Goal: Transaction & Acquisition: Purchase product/service

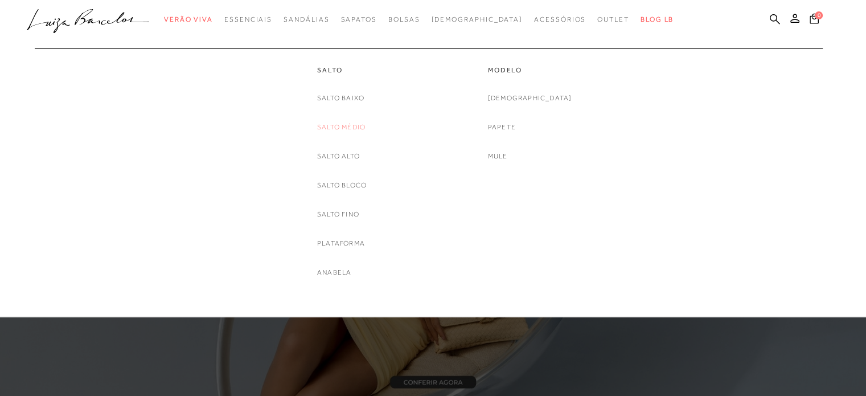
click at [338, 121] on link "Salto Médio" at bounding box center [341, 127] width 48 height 12
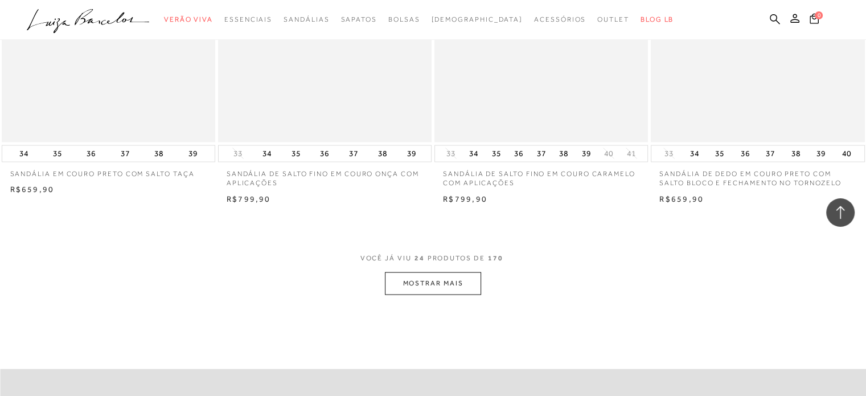
scroll to position [2277, 0]
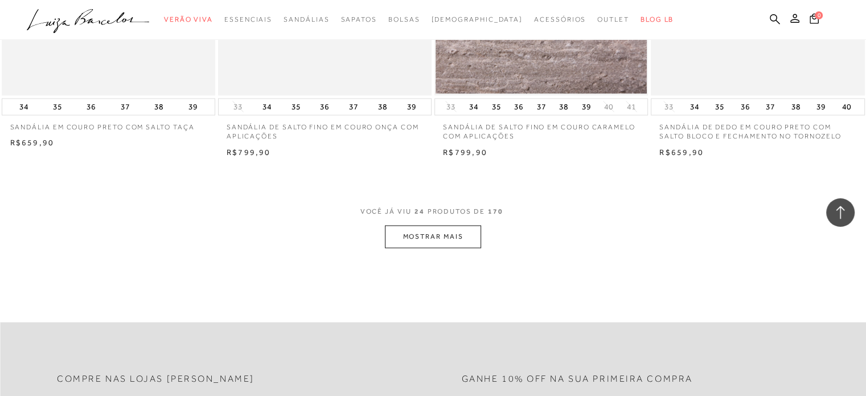
click at [440, 218] on span "VOCÊ JÁ VIU 24 PRODUTOS DE 170" at bounding box center [433, 215] width 146 height 20
click at [445, 240] on button "MOSTRAR MAIS" at bounding box center [433, 236] width 96 height 22
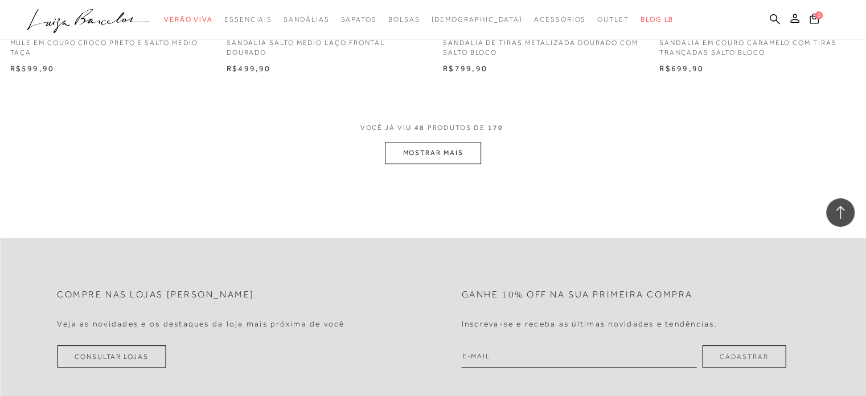
scroll to position [4782, 0]
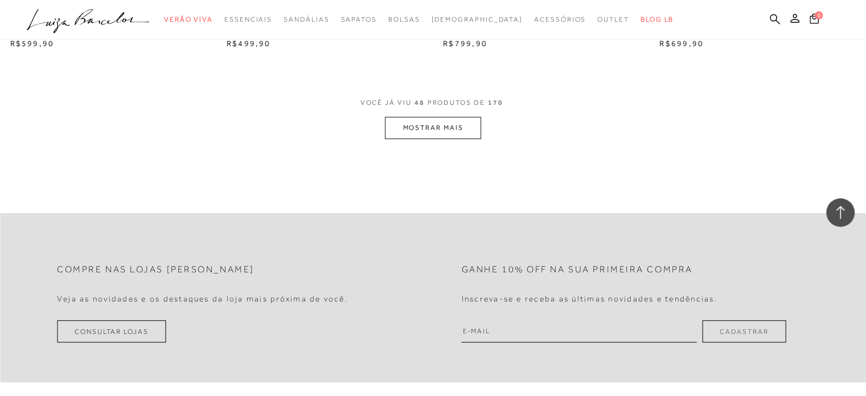
click at [447, 118] on button "MOSTRAR MAIS" at bounding box center [433, 128] width 96 height 22
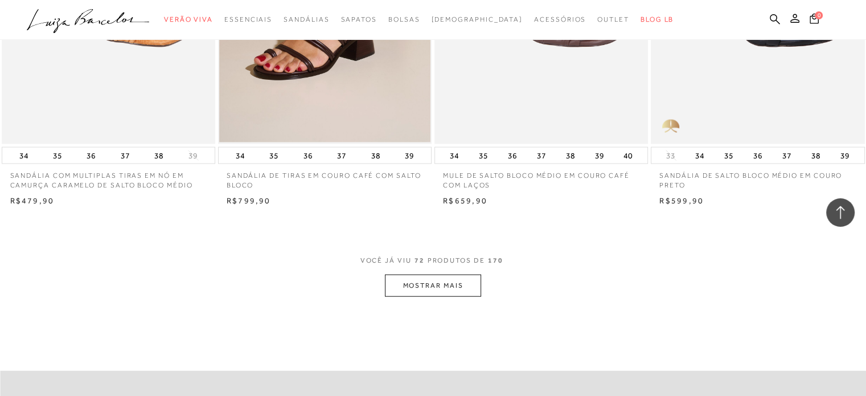
scroll to position [7115, 0]
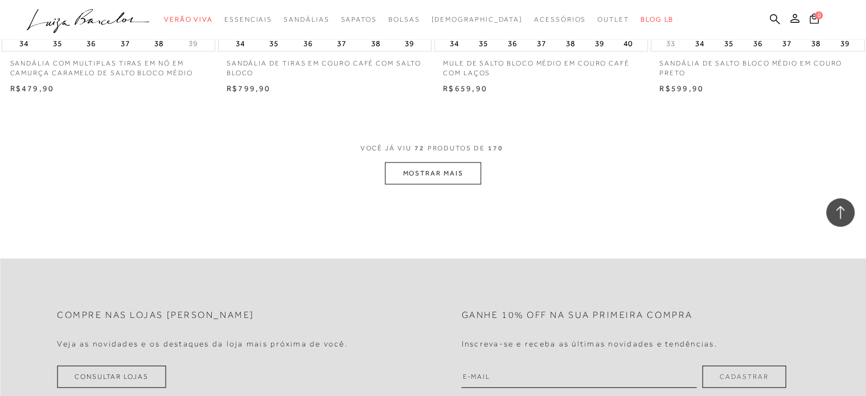
click at [397, 164] on button "MOSTRAR MAIS" at bounding box center [433, 173] width 96 height 22
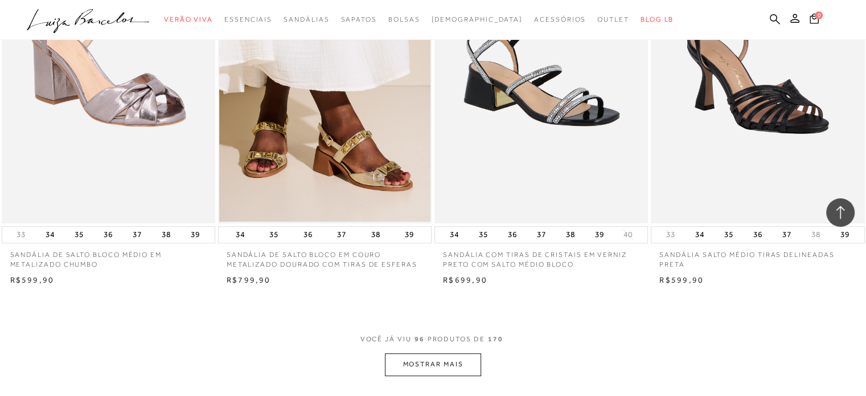
scroll to position [9392, 0]
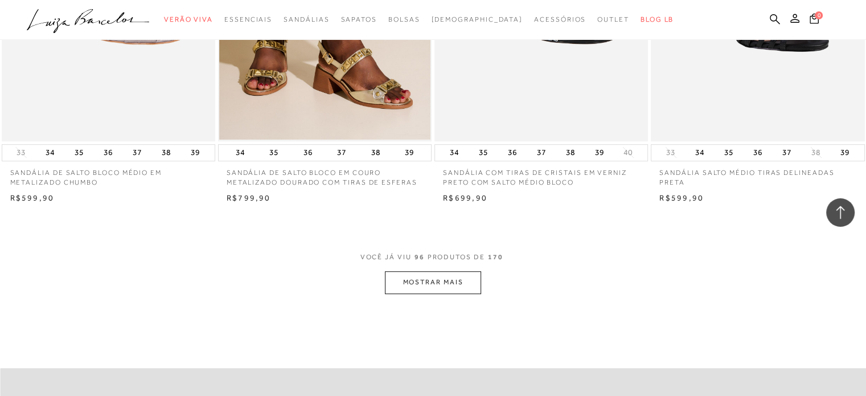
click at [471, 271] on button "MOSTRAR MAIS" at bounding box center [433, 282] width 96 height 22
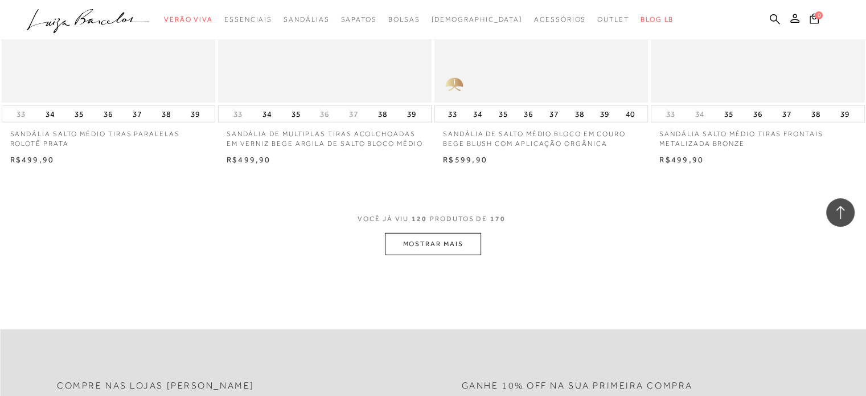
scroll to position [11840, 0]
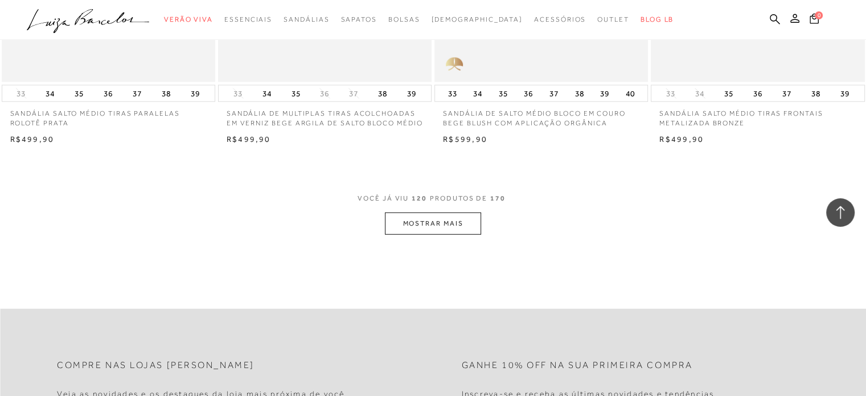
click at [434, 215] on button "MOSTRAR MAIS" at bounding box center [433, 223] width 96 height 22
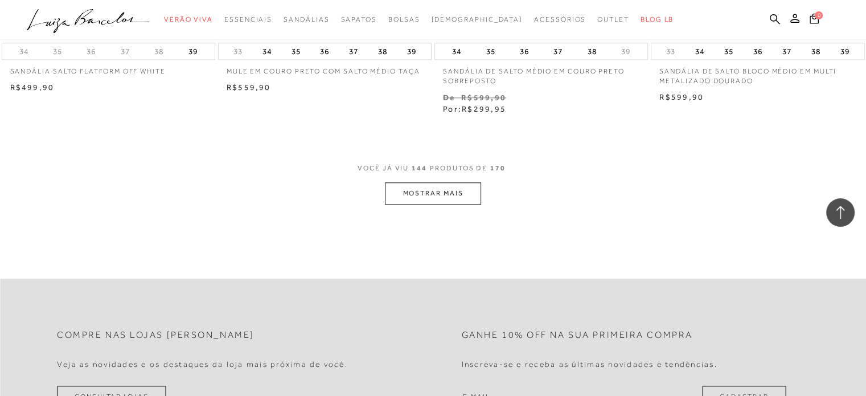
scroll to position [14288, 0]
click at [446, 190] on button "MOSTRAR MAIS" at bounding box center [433, 190] width 96 height 22
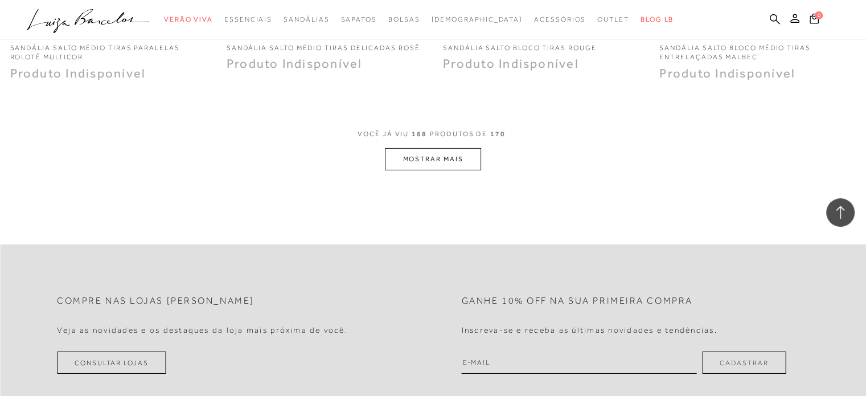
scroll to position [16792, 0]
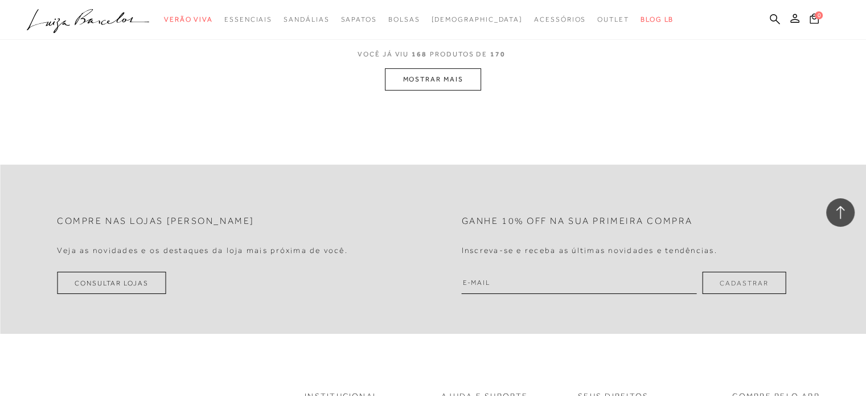
click at [472, 78] on button "MOSTRAR MAIS" at bounding box center [433, 79] width 96 height 22
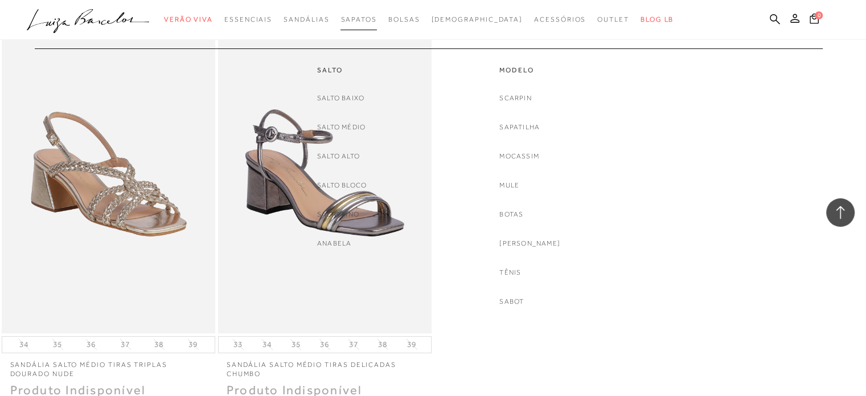
scroll to position [17020, 0]
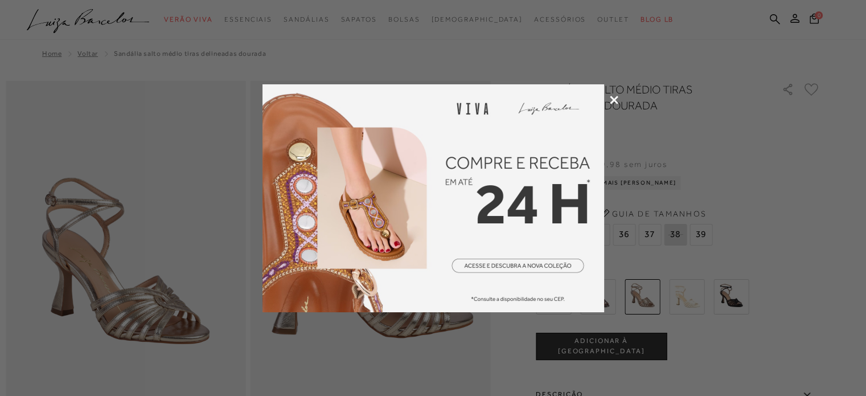
click at [616, 100] on icon at bounding box center [614, 100] width 9 height 9
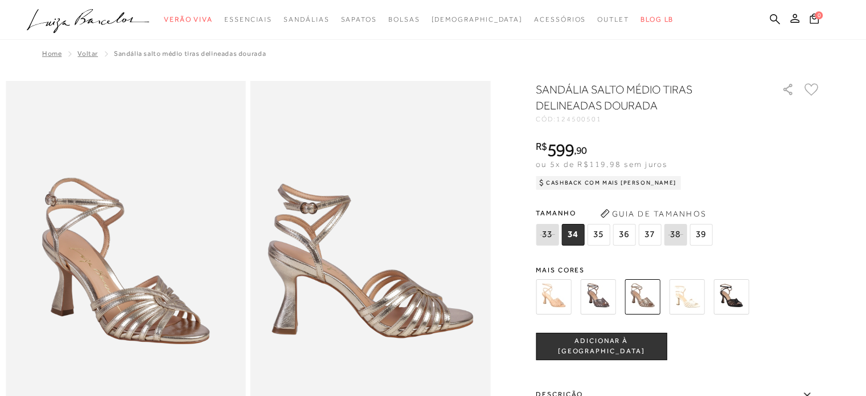
click at [587, 293] on img at bounding box center [597, 296] width 35 height 35
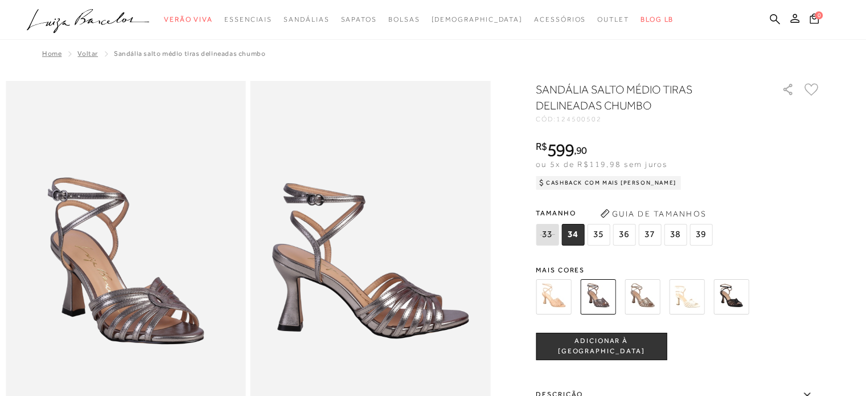
click at [639, 296] on img at bounding box center [641, 296] width 35 height 35
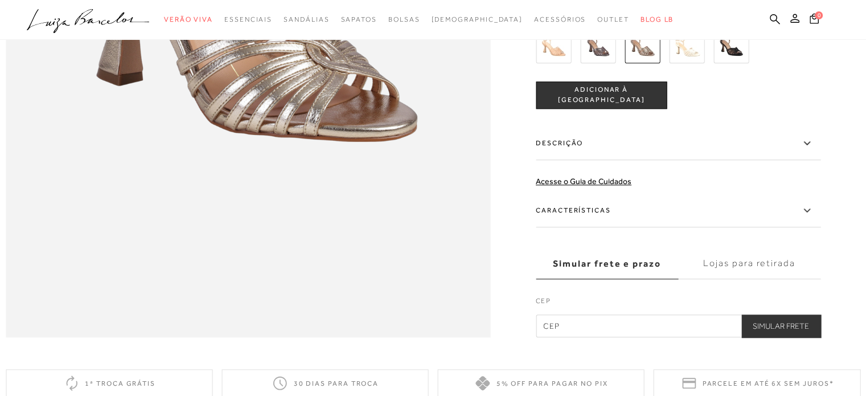
scroll to position [797, 0]
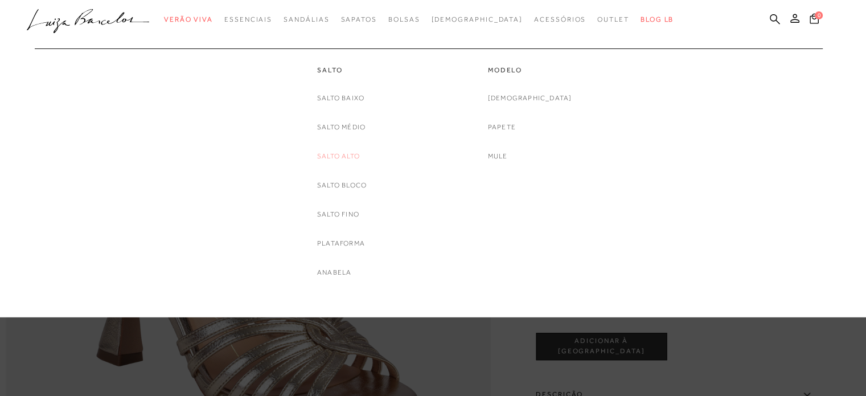
click at [342, 156] on link "Salto Alto" at bounding box center [338, 156] width 43 height 12
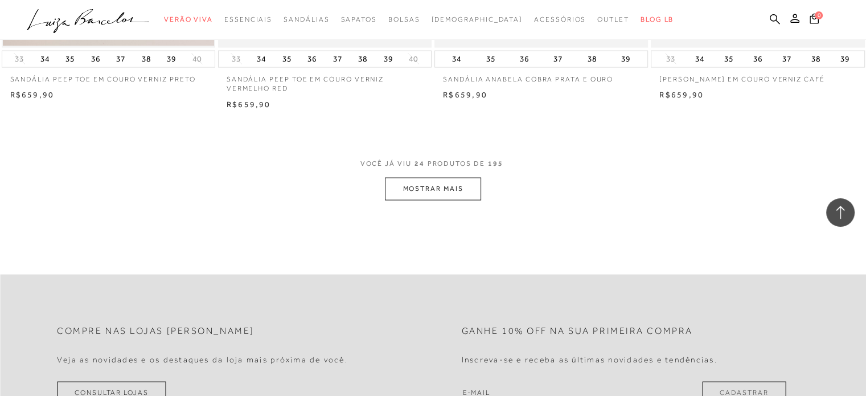
scroll to position [2334, 0]
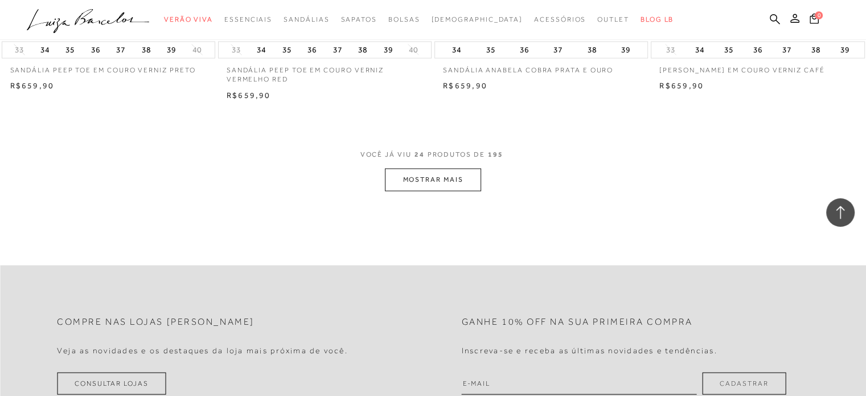
click at [466, 182] on button "MOSTRAR MAIS" at bounding box center [433, 179] width 96 height 22
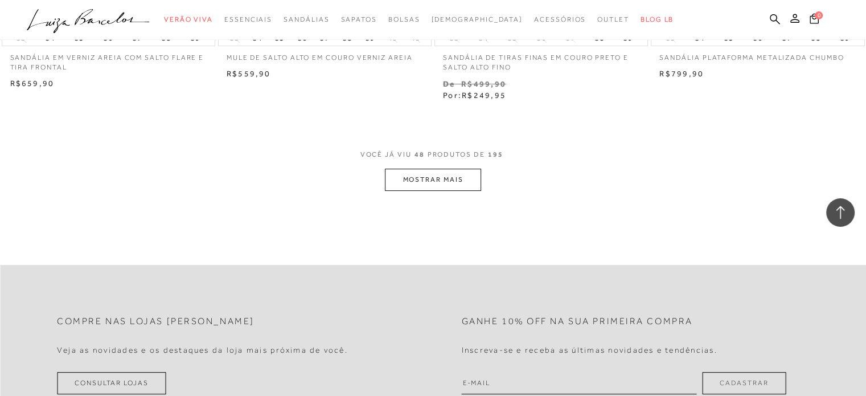
scroll to position [4725, 0]
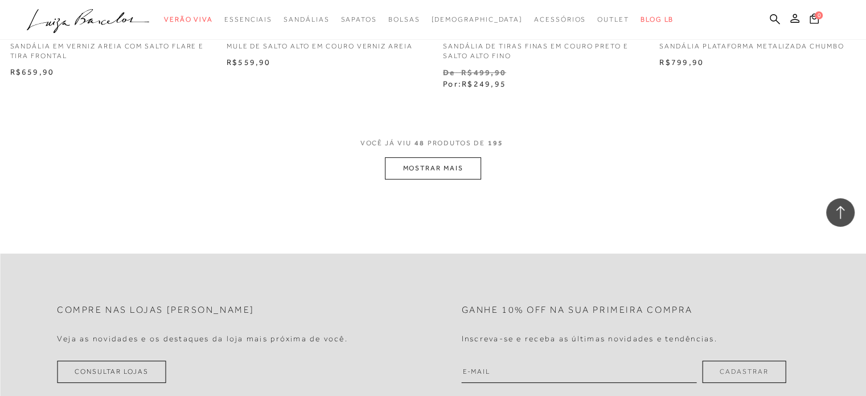
click at [452, 174] on button "MOSTRAR MAIS" at bounding box center [433, 168] width 96 height 22
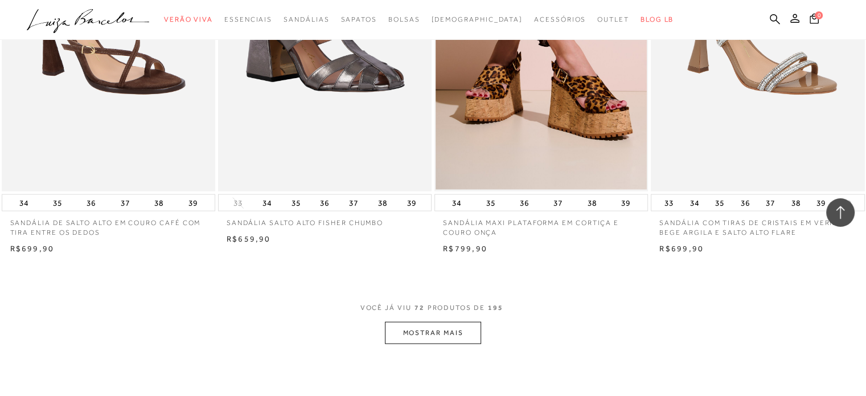
scroll to position [7001, 0]
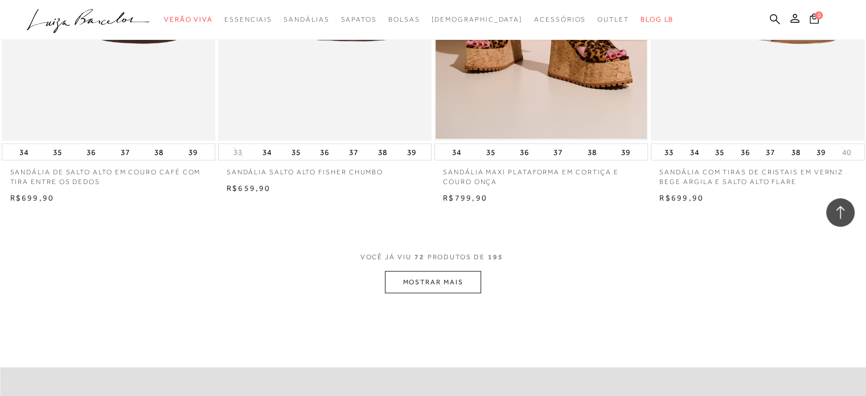
click at [442, 275] on button "MOSTRAR MAIS" at bounding box center [433, 282] width 96 height 22
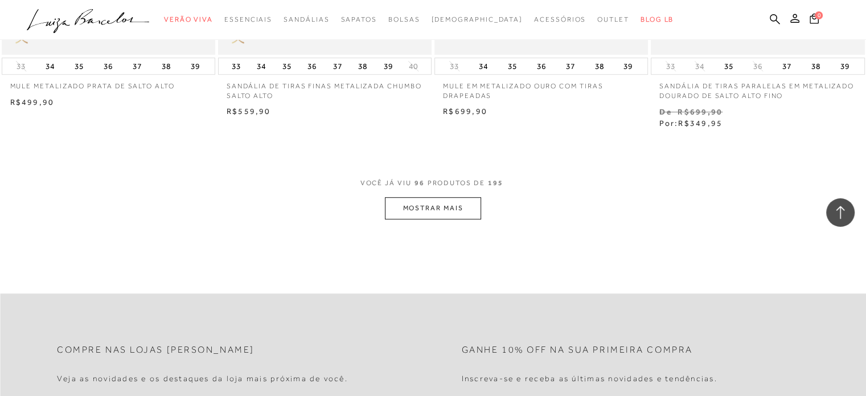
scroll to position [9506, 0]
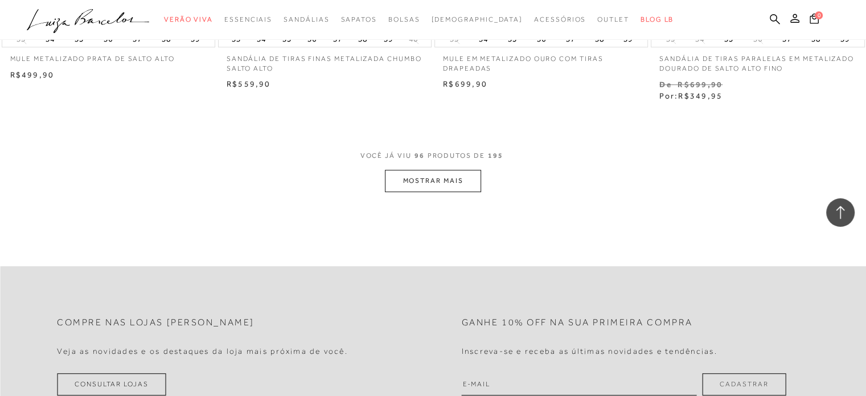
click at [462, 171] on button "MOSTRAR MAIS" at bounding box center [433, 181] width 96 height 22
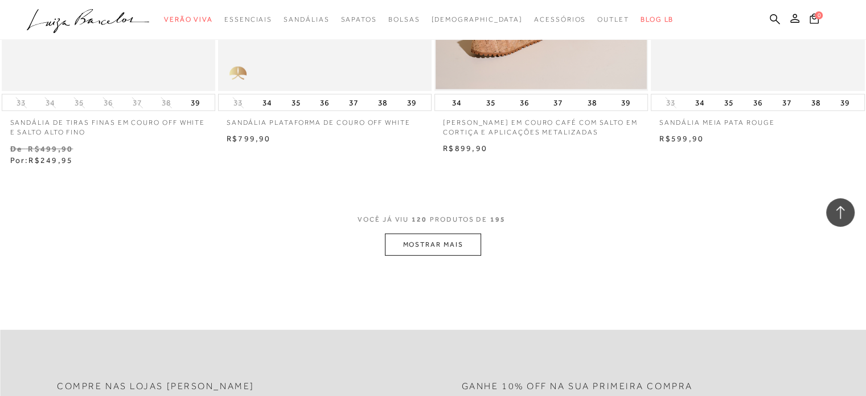
scroll to position [11897, 0]
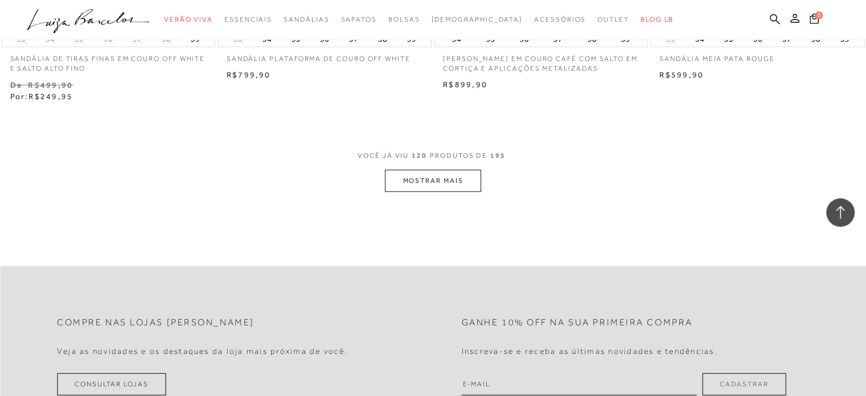
click at [458, 178] on button "MOSTRAR MAIS" at bounding box center [433, 181] width 96 height 22
